Goal: Task Accomplishment & Management: Manage account settings

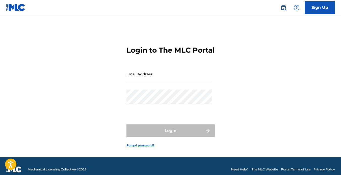
click at [177, 81] on input "Email Address" at bounding box center [168, 74] width 85 height 14
type input "[EMAIL_ADDRESS][DOMAIN_NAME]"
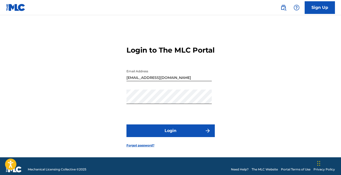
click at [188, 135] on button "Login" at bounding box center [170, 130] width 88 height 13
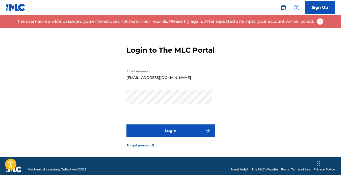
click at [18, 6] on img at bounding box center [15, 7] width 19 height 7
